Goal: Find specific page/section: Find specific page/section

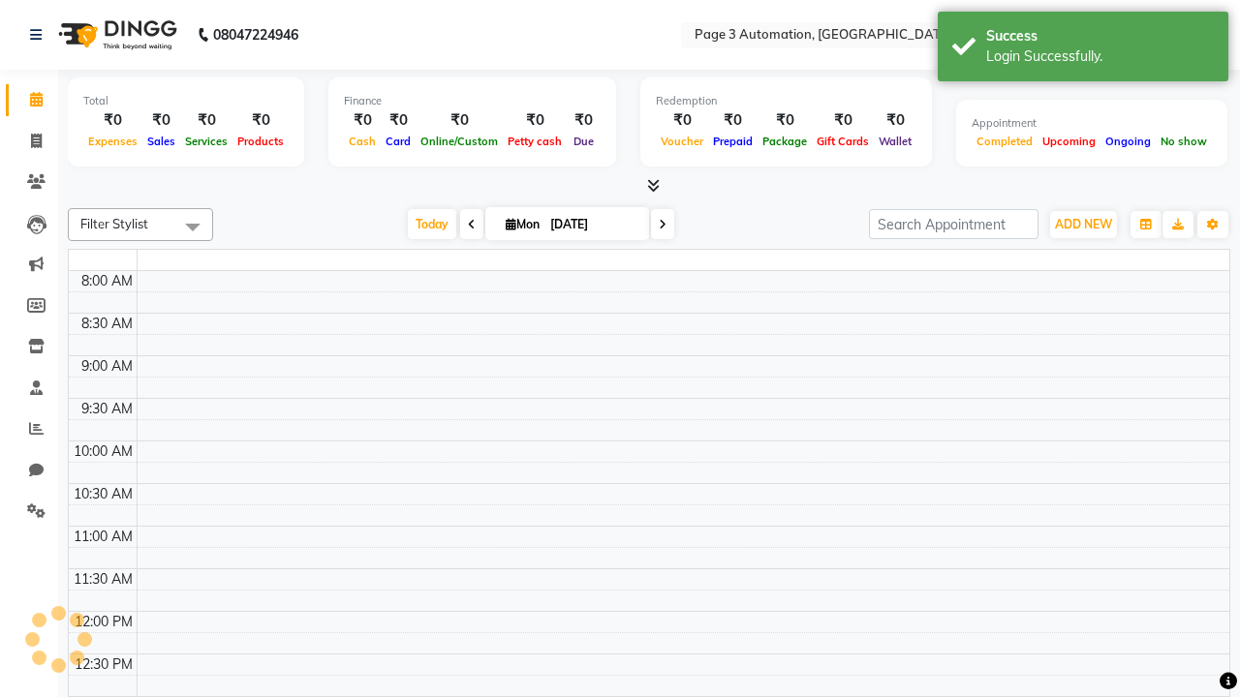
select select "en"
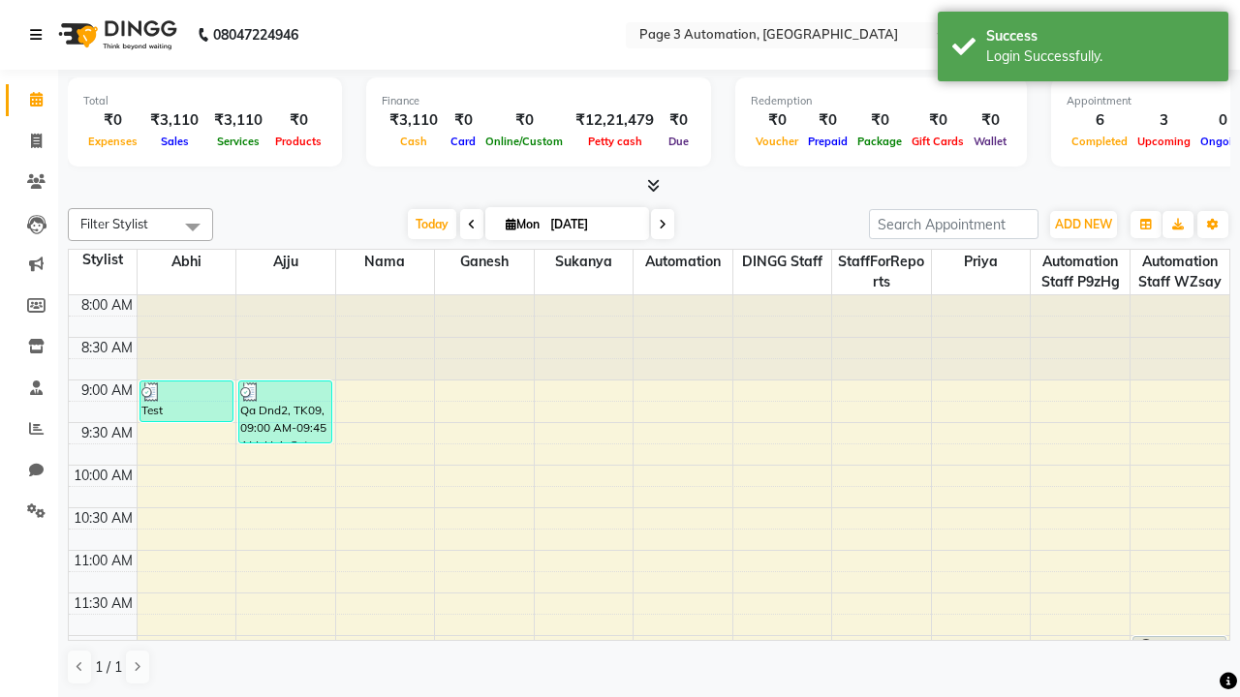
click at [40, 35] on icon at bounding box center [36, 35] width 12 height 14
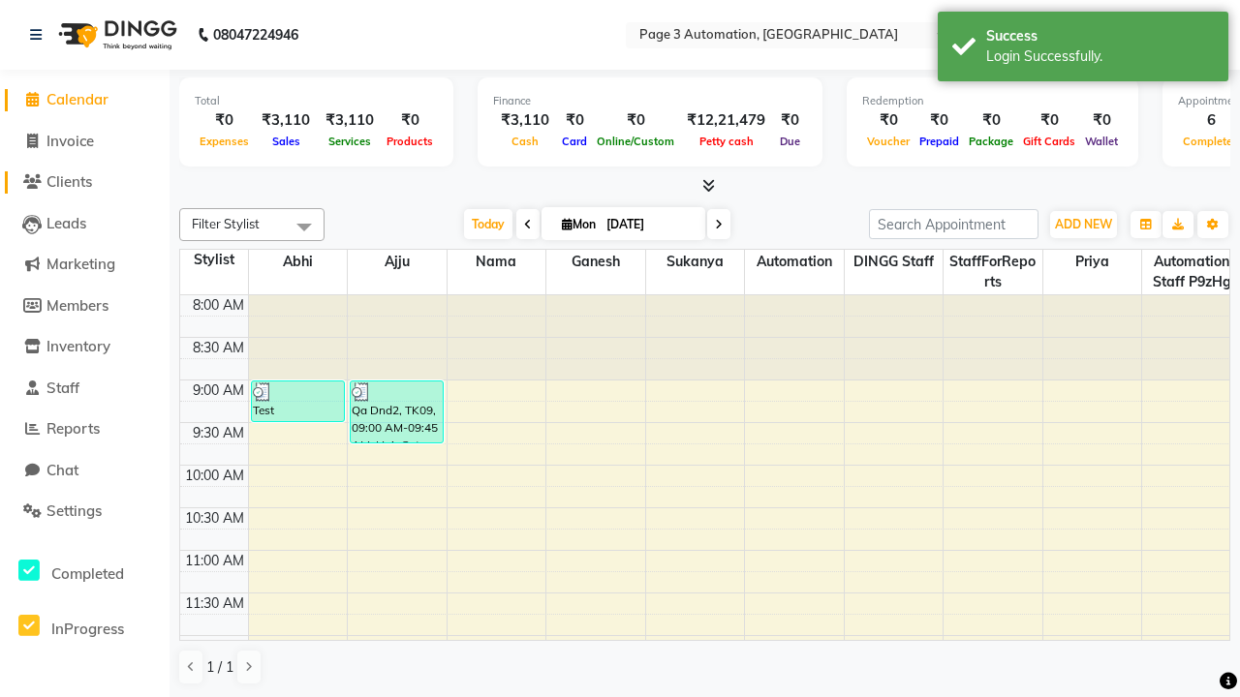
click at [84, 182] on span "Clients" at bounding box center [69, 181] width 46 height 18
